Goal: Information Seeking & Learning: Check status

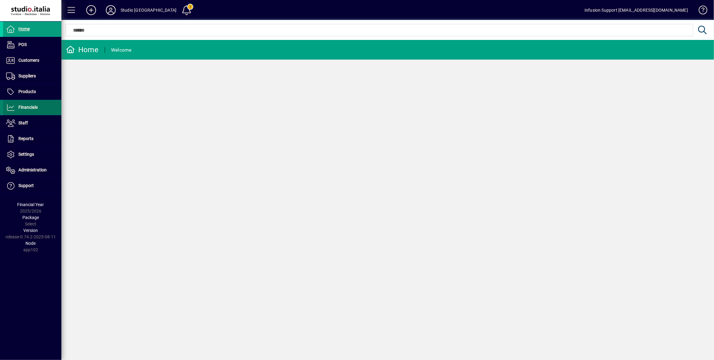
click at [17, 108] on span "Financials" at bounding box center [20, 107] width 35 height 7
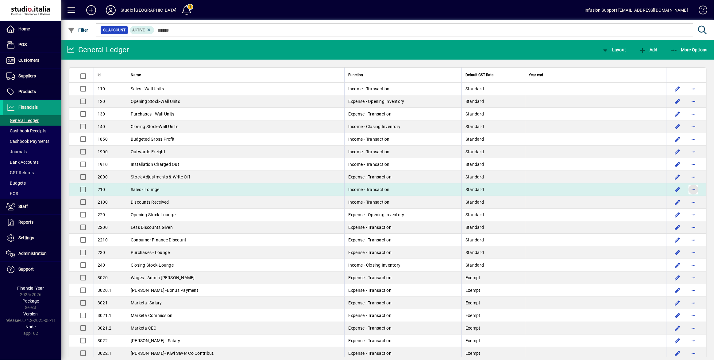
click at [691, 190] on span "button" at bounding box center [693, 189] width 15 height 15
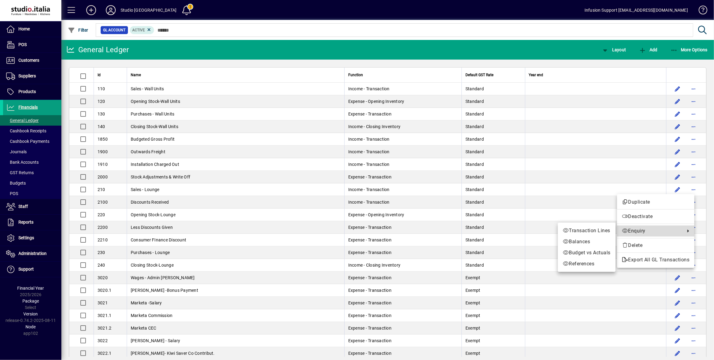
click at [655, 226] on link "Enquiry" at bounding box center [655, 230] width 77 height 11
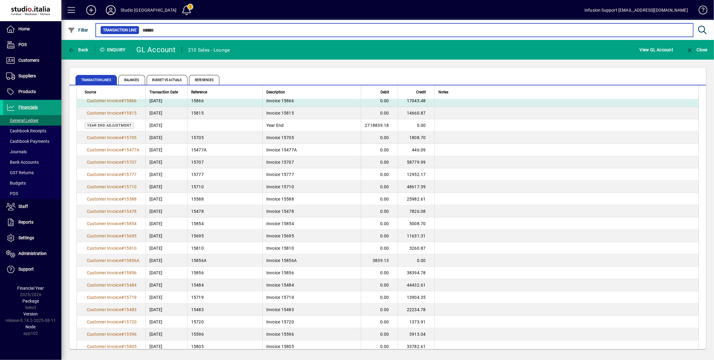
scroll to position [474, 0]
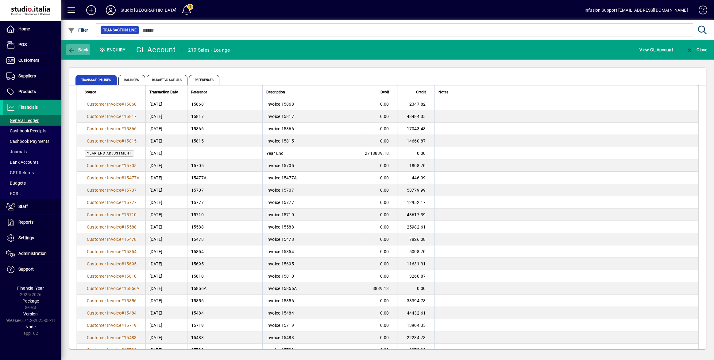
click at [86, 51] on span "Back" at bounding box center [78, 49] width 21 height 5
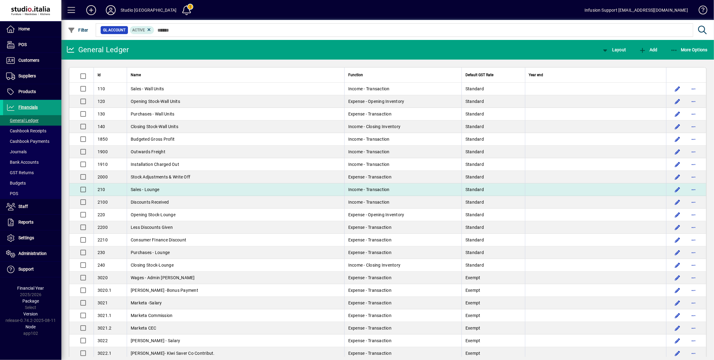
click at [348, 190] on span "Income - Transaction" at bounding box center [368, 189] width 41 height 5
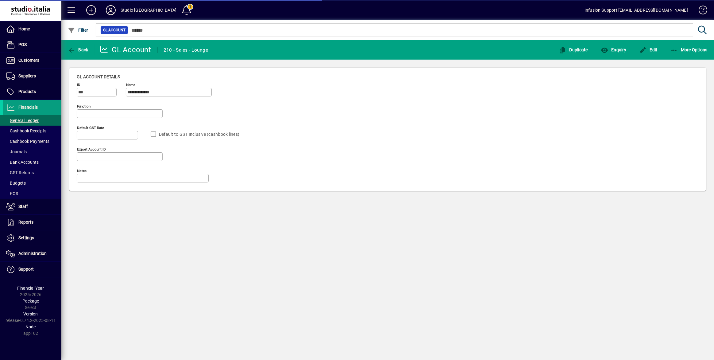
type input "**********"
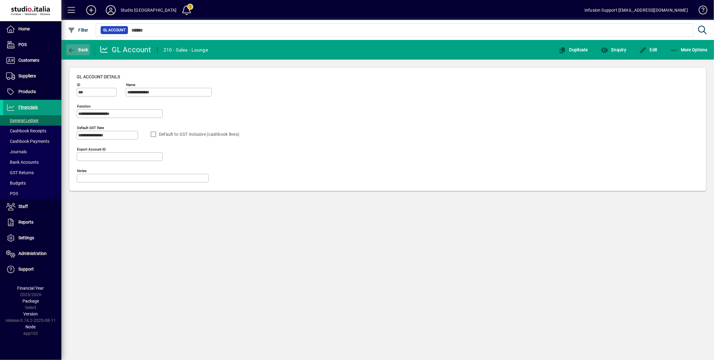
click at [79, 53] on span "button" at bounding box center [78, 49] width 24 height 15
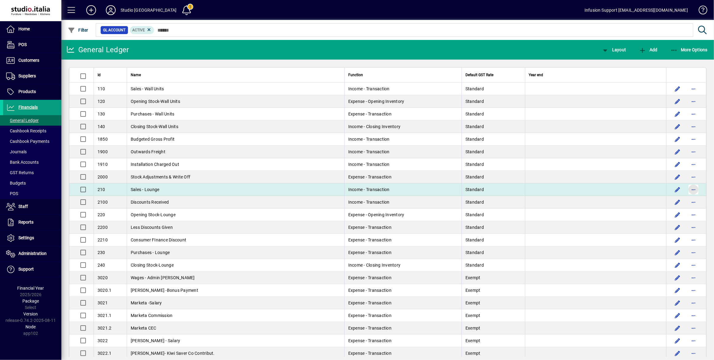
click at [689, 187] on span "button" at bounding box center [693, 189] width 15 height 15
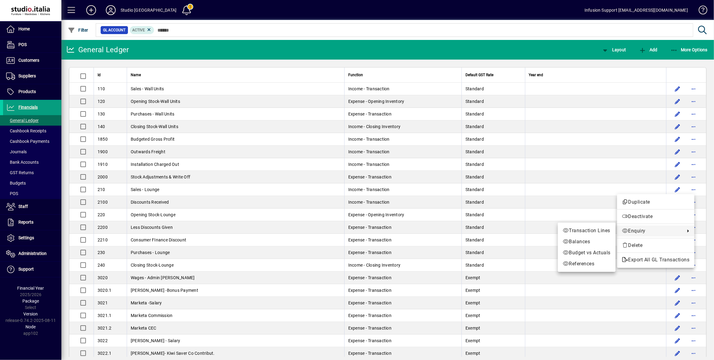
click at [642, 233] on span "Enquiry" at bounding box center [652, 230] width 60 height 7
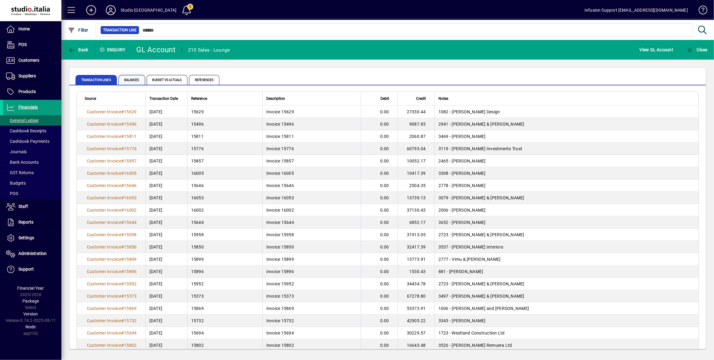
click at [126, 81] on span "Balances" at bounding box center [132, 80] width 27 height 10
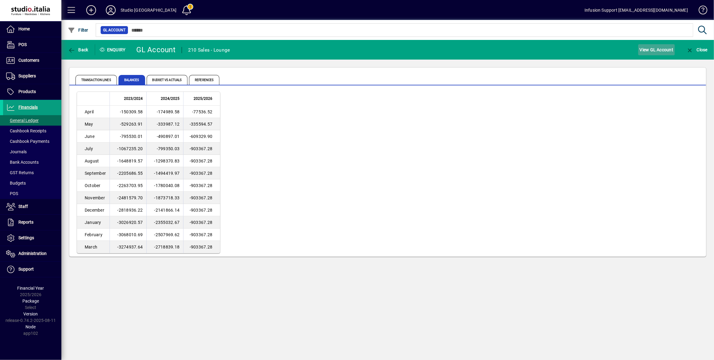
click at [647, 52] on span "View GL Account" at bounding box center [657, 50] width 34 height 10
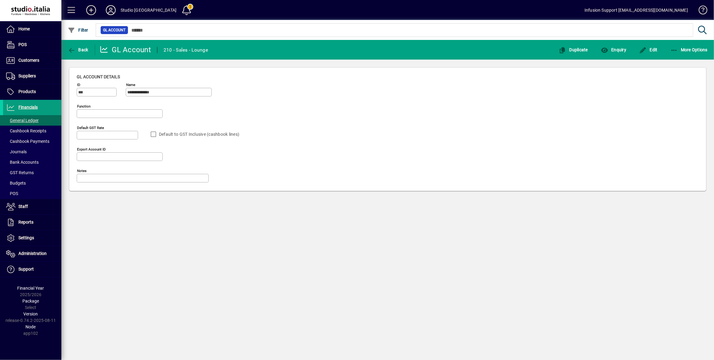
type input "**********"
click at [83, 47] on span "Back" at bounding box center [78, 49] width 21 height 5
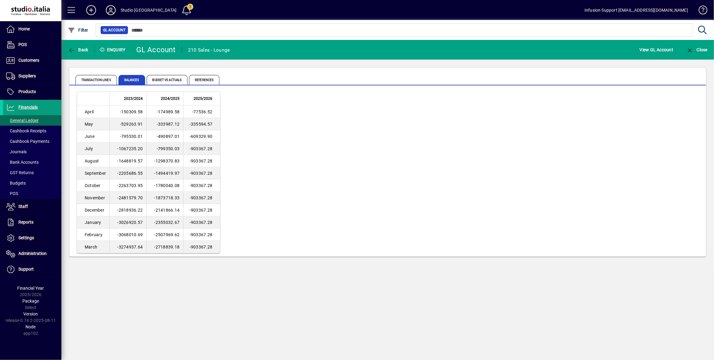
click at [109, 6] on icon at bounding box center [111, 10] width 12 height 10
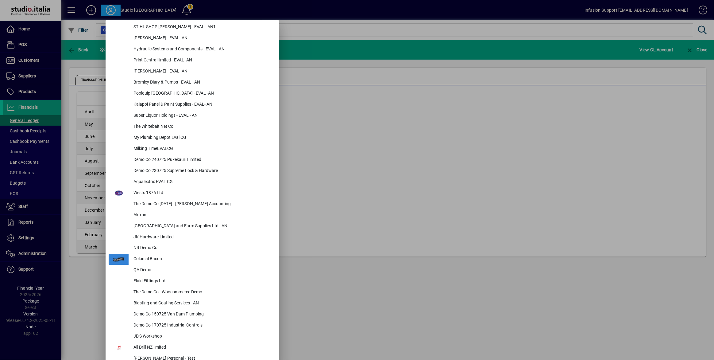
scroll to position [1256, 0]
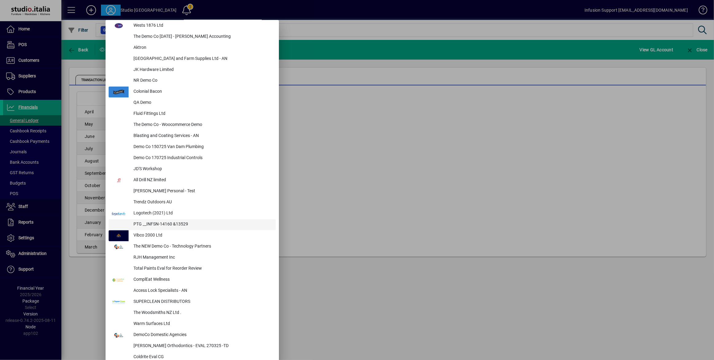
click at [191, 196] on div "[PERSON_NAME] Personal - Test" at bounding box center [202, 191] width 147 height 11
